Goal: Information Seeking & Learning: Compare options

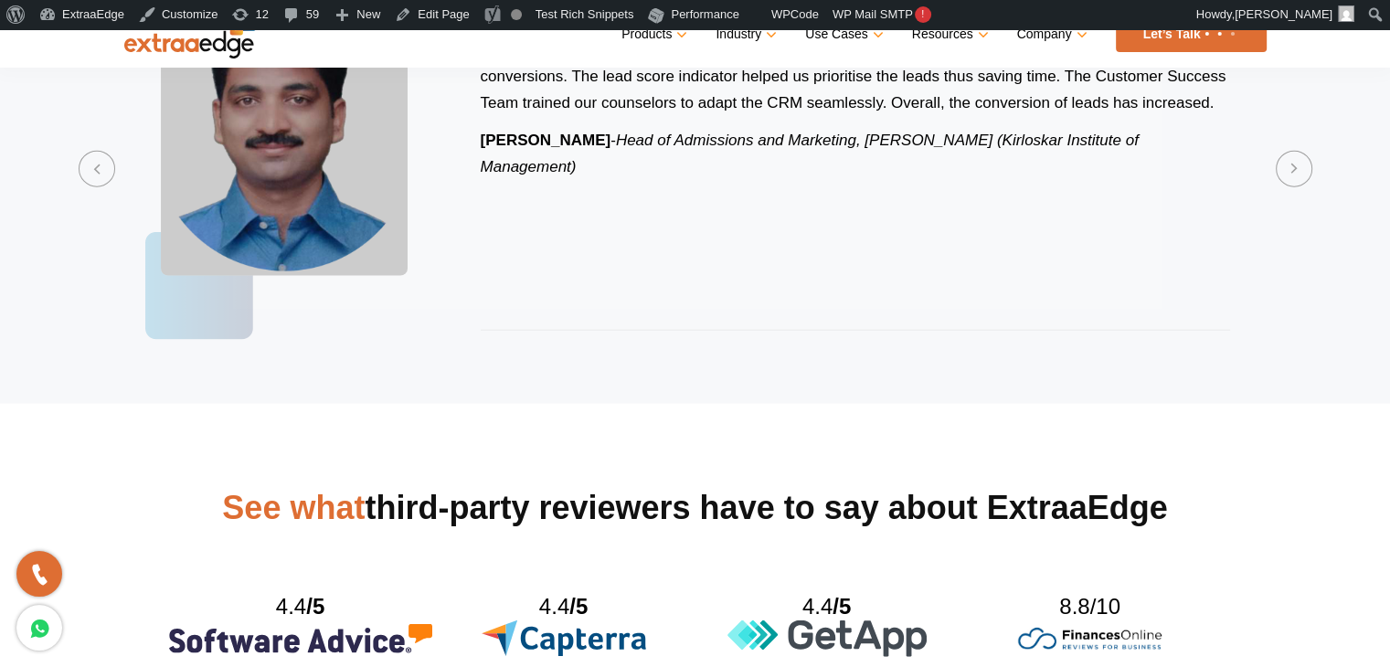
scroll to position [4385, 0]
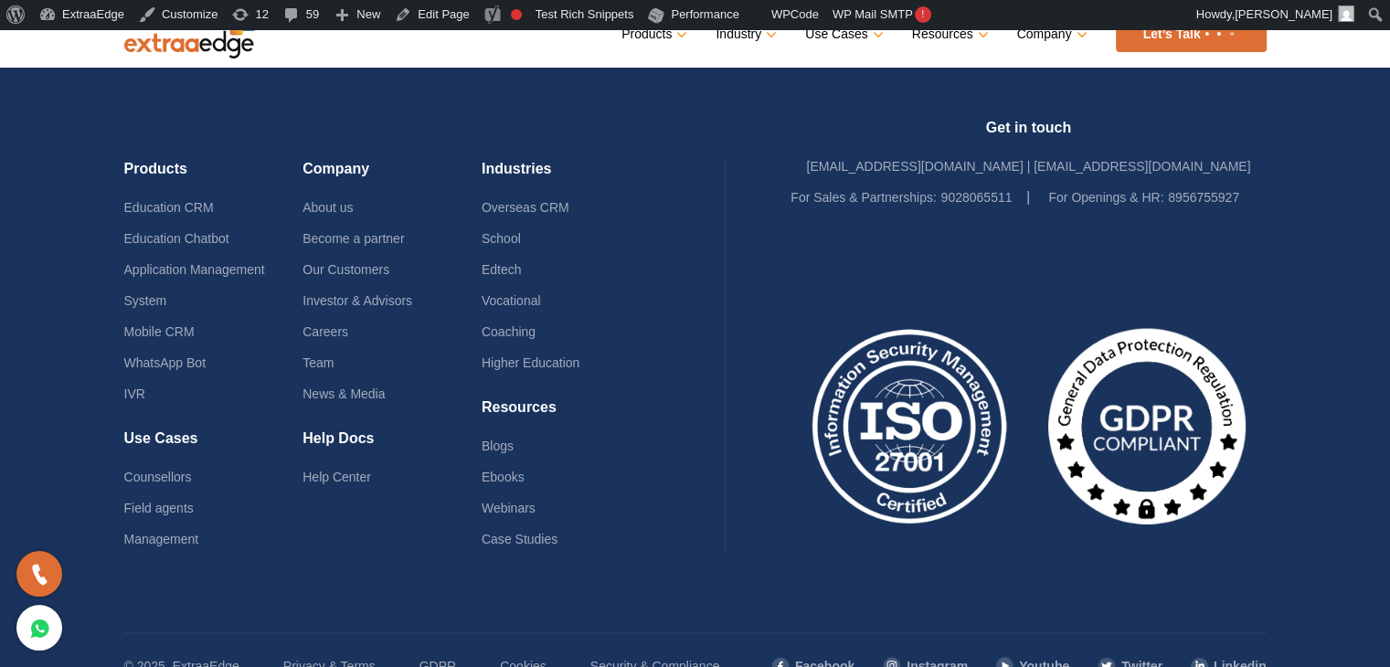
click at [1005, 13] on div "Skip to toolbar About WordPress About WordPress [DOMAIN_NAME] Documentation Sup…" at bounding box center [695, 14] width 1390 height 29
